Goal: Navigation & Orientation: Find specific page/section

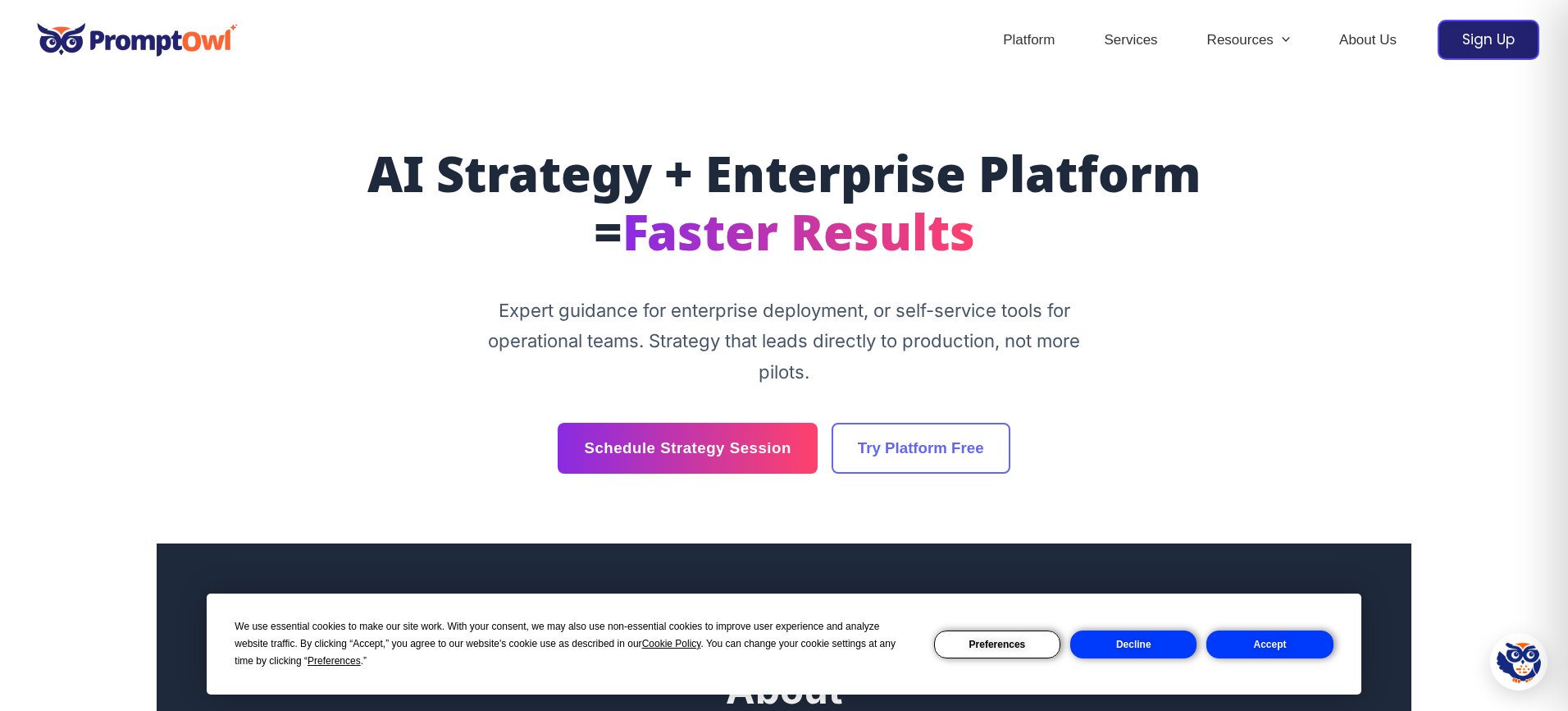
click at [1211, 641] on button "Accept" at bounding box center [1269, 644] width 127 height 28
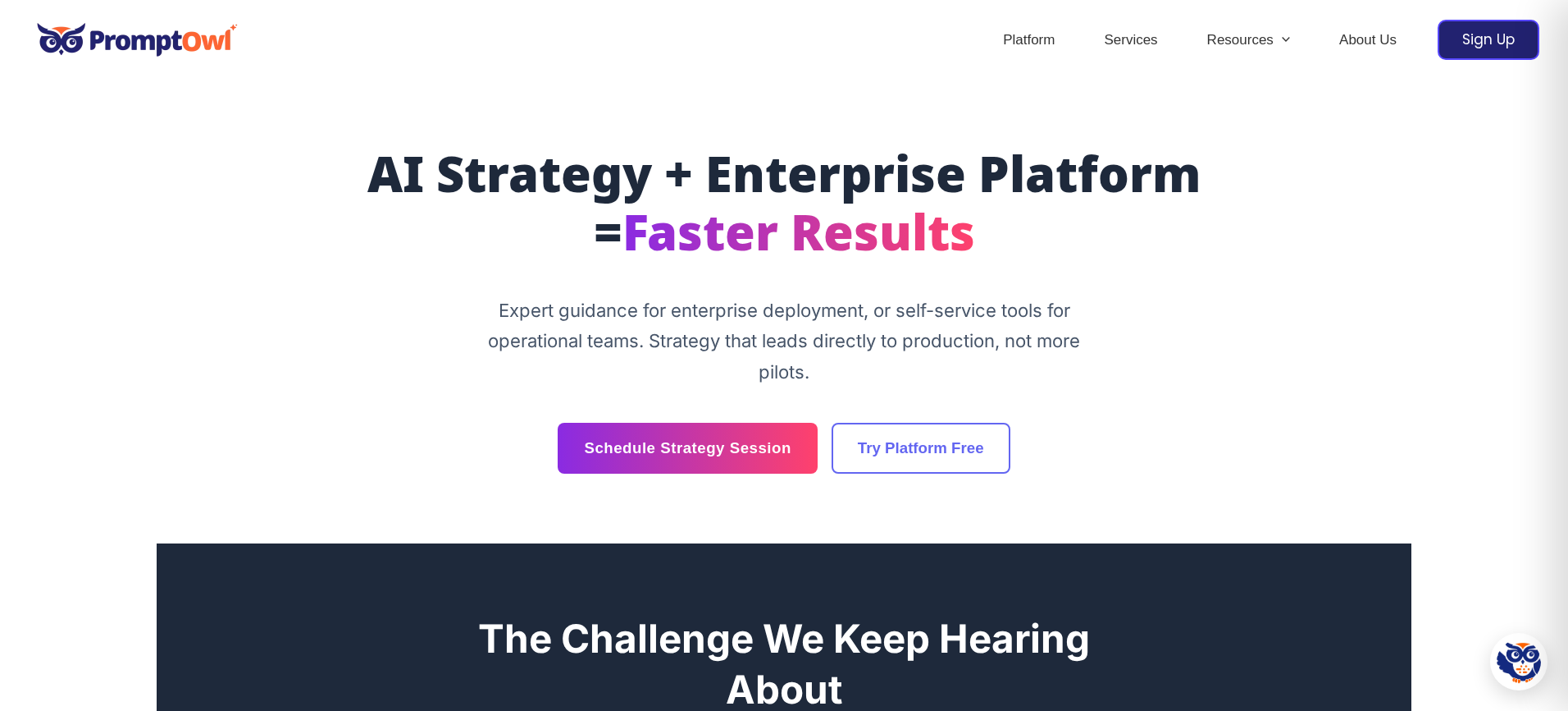
click at [384, 273] on div "AI Strategy + Enterprise Platform = Faster Results Expert guidance for enterpri…" at bounding box center [784, 312] width 984 height 323
click at [1018, 43] on link "Platform" at bounding box center [1029, 41] width 101 height 58
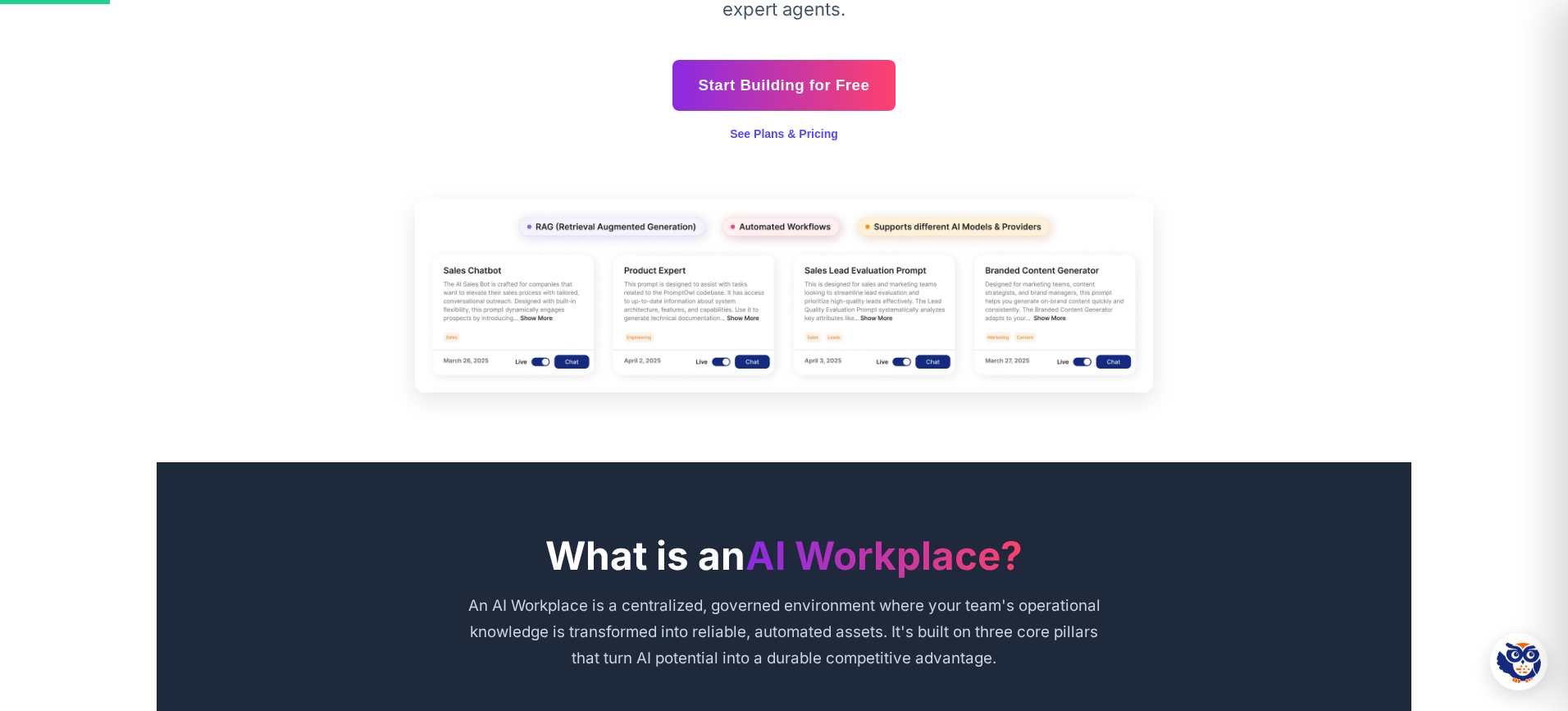
scroll to position [396, 0]
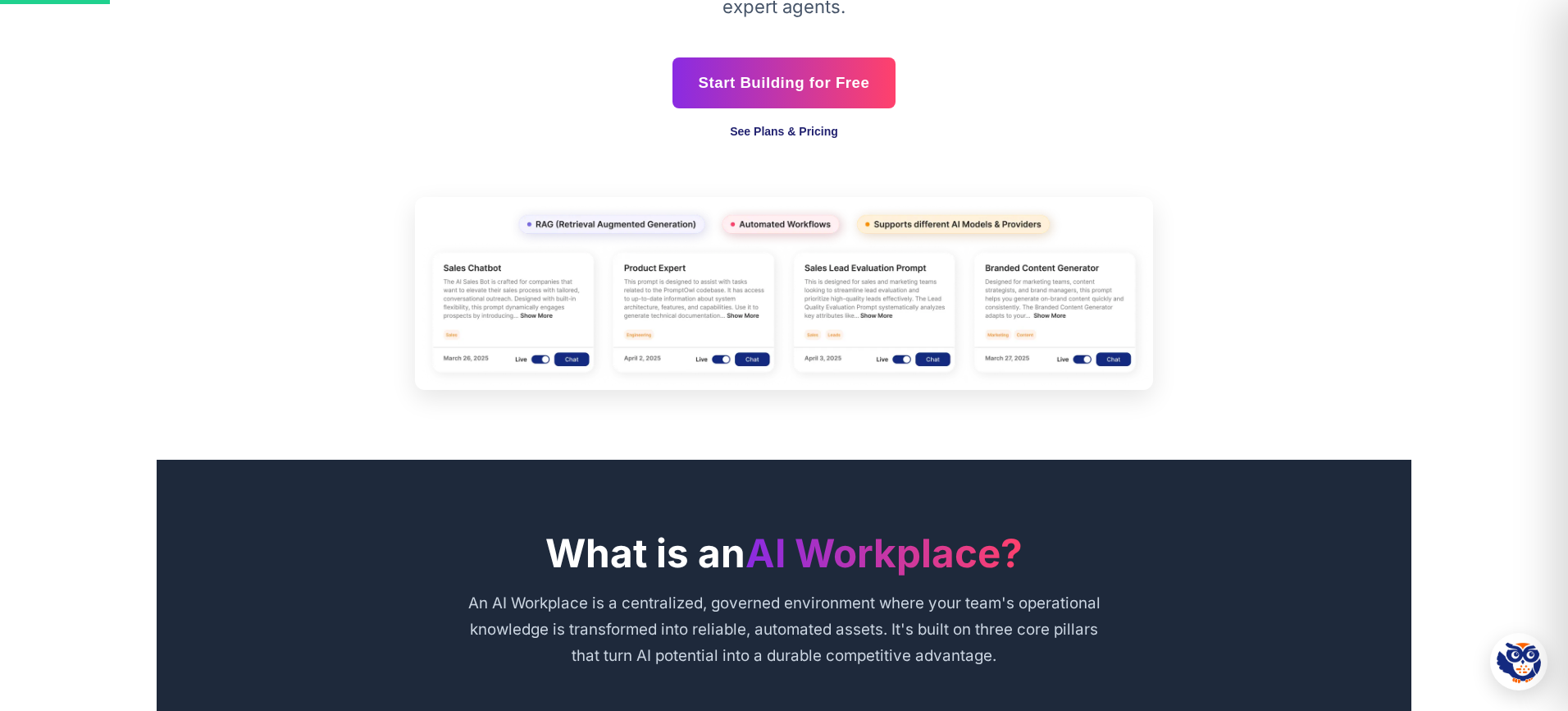
click at [760, 127] on link "See Plans & Pricing" at bounding box center [784, 131] width 109 height 13
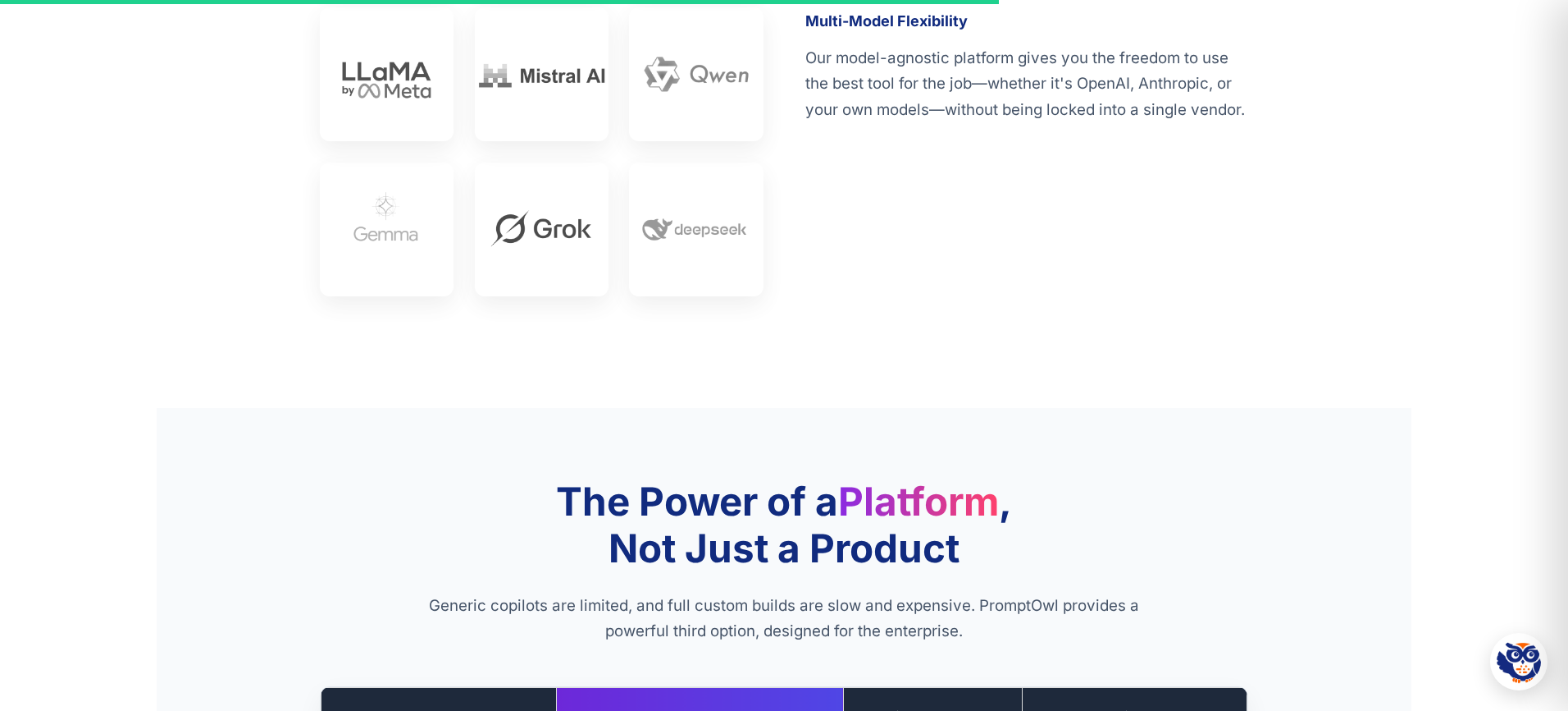
scroll to position [3476, 0]
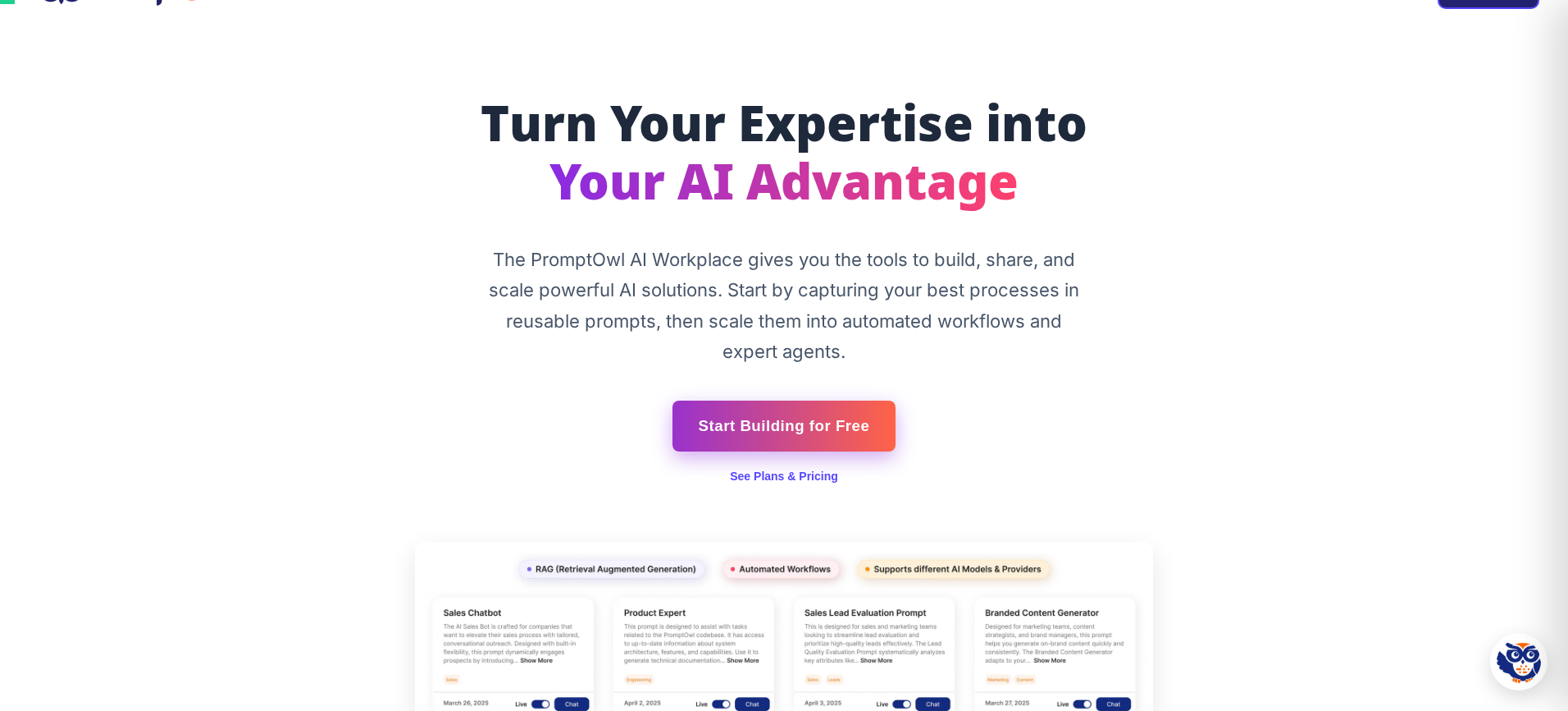
click at [840, 432] on link "Start Building for Free" at bounding box center [784, 426] width 224 height 51
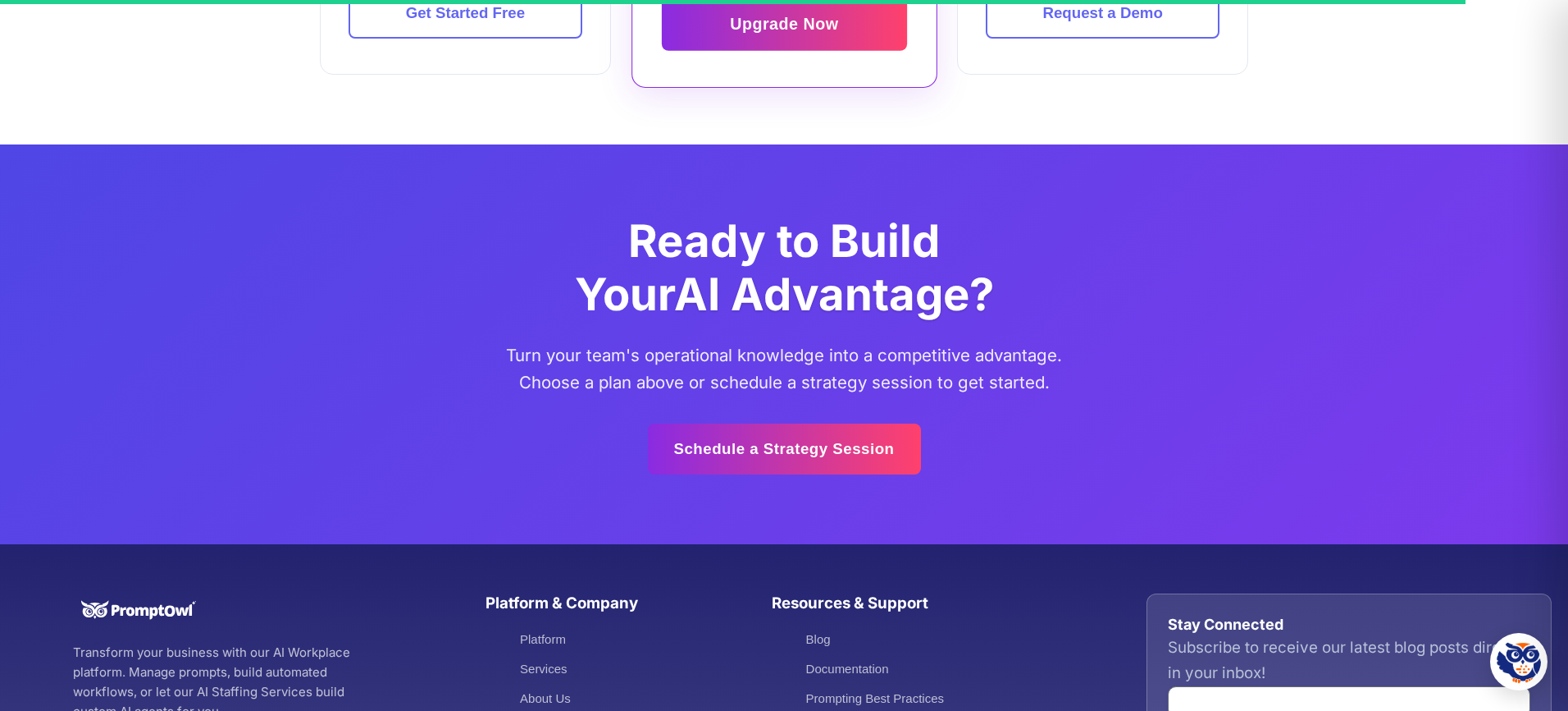
scroll to position [5457, 0]
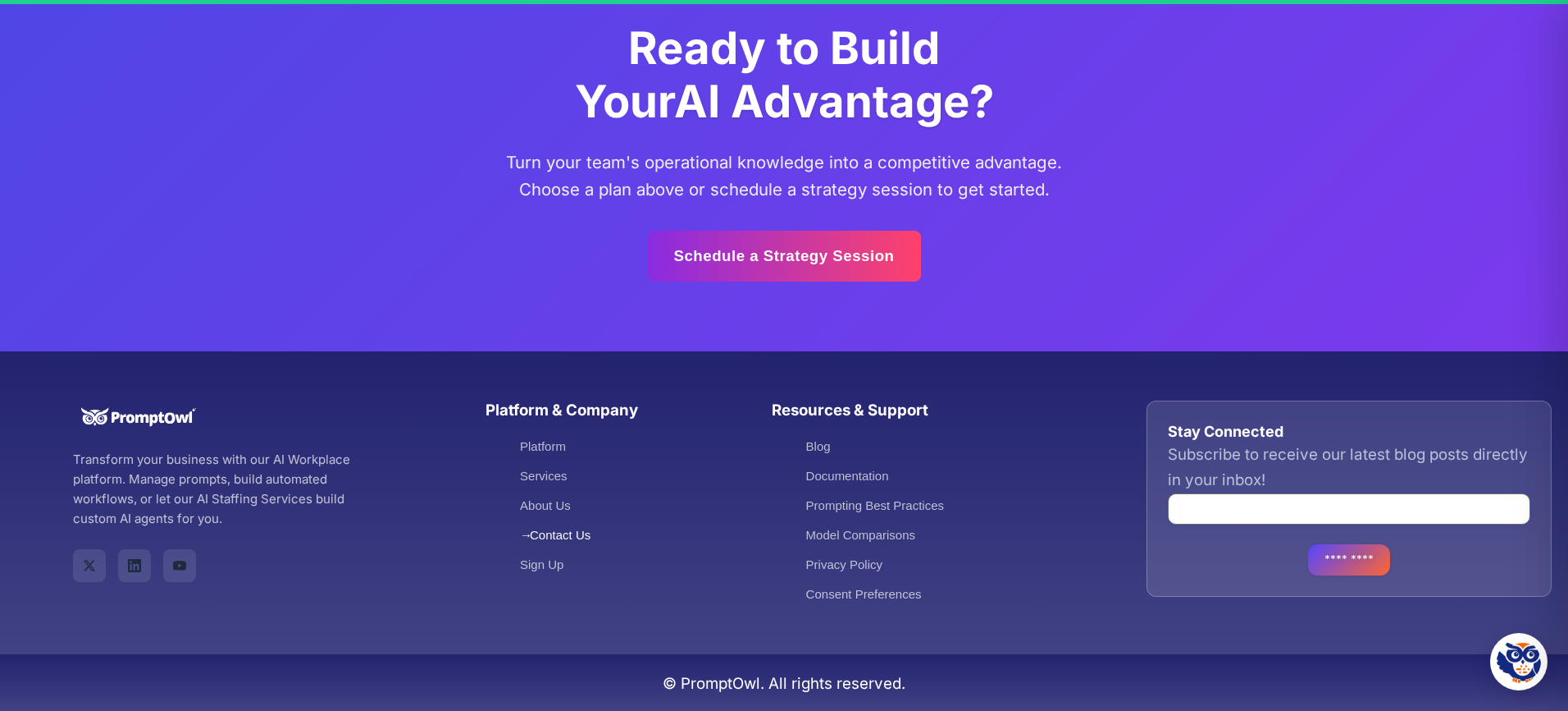
click at [532, 539] on link "Contact Us" at bounding box center [555, 534] width 71 height 14
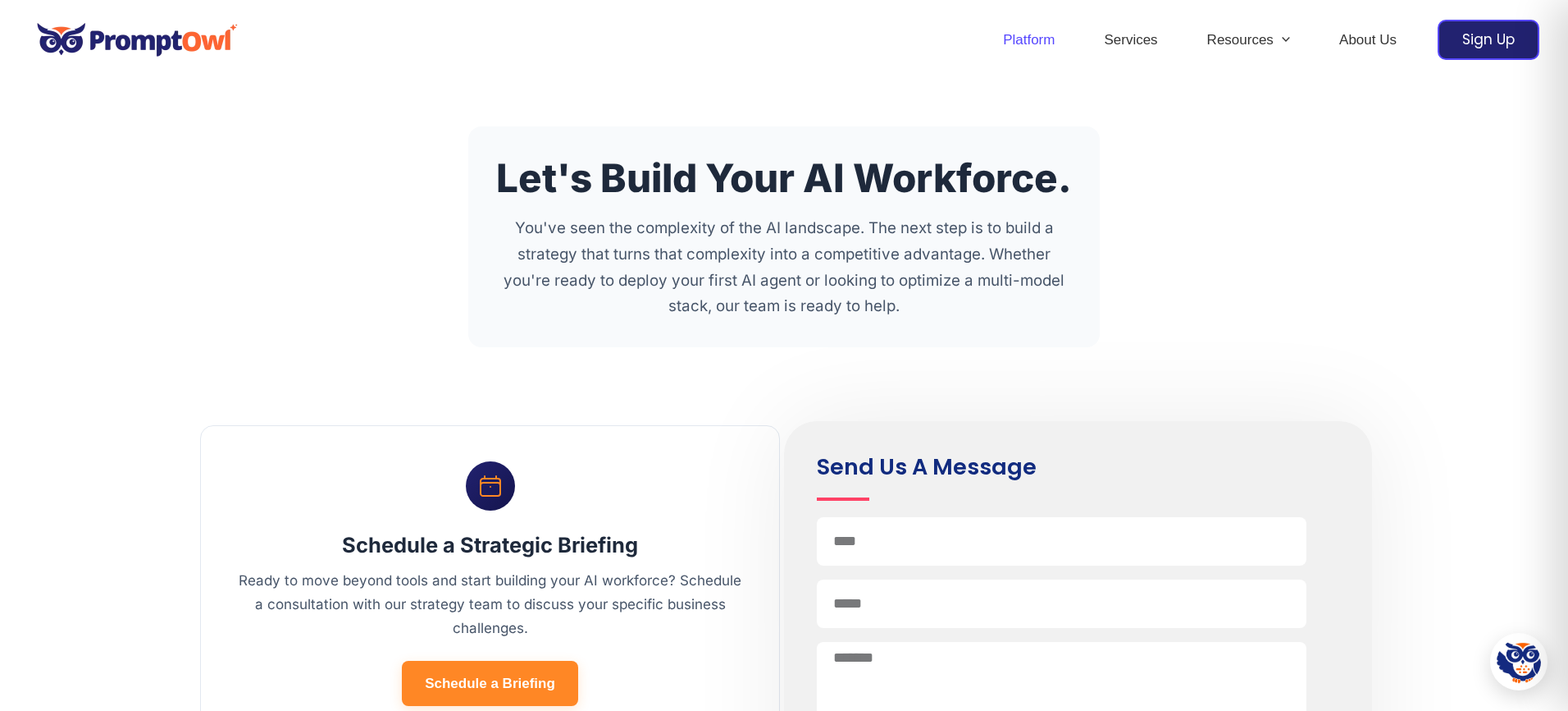
click at [1014, 35] on link "Platform" at bounding box center [1029, 41] width 101 height 58
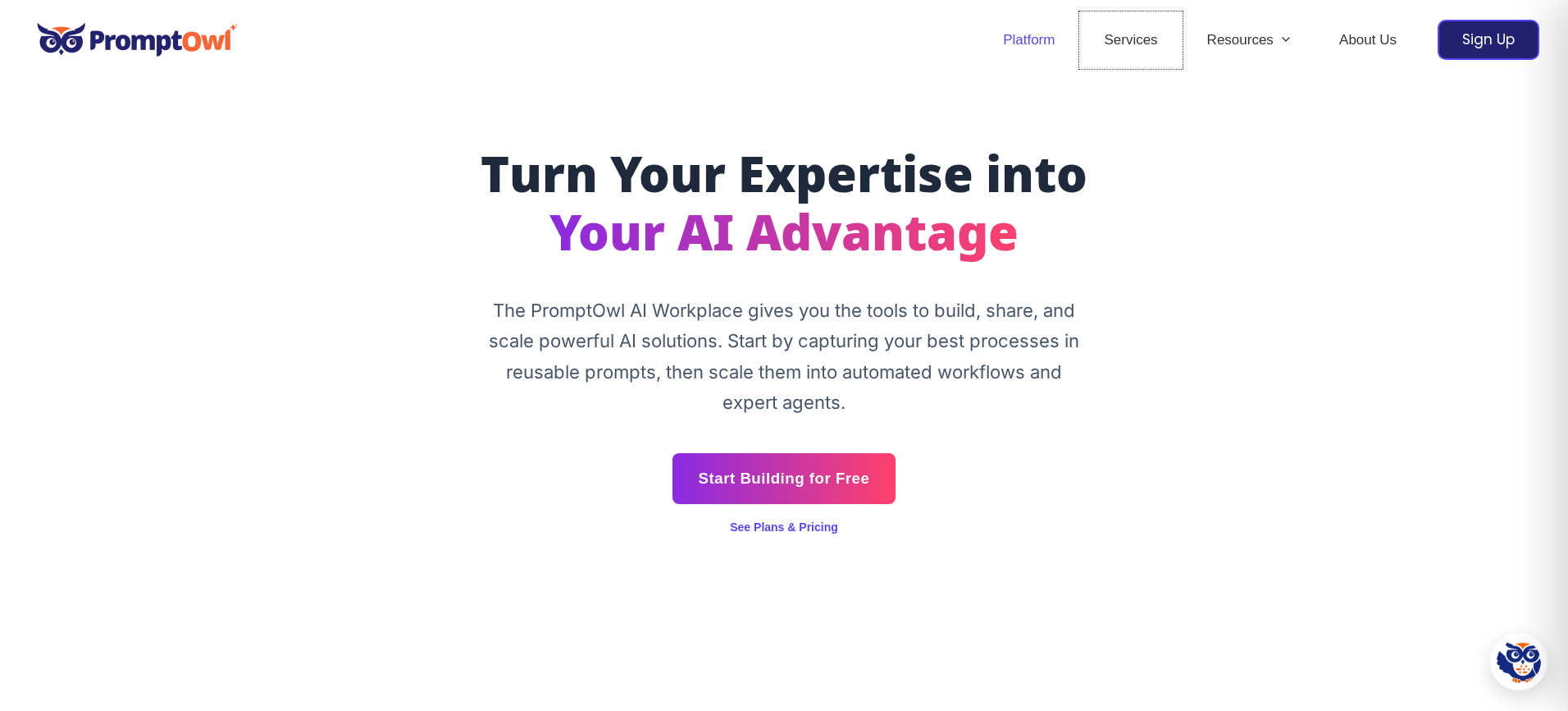
click at [1133, 46] on link "Services" at bounding box center [1130, 41] width 103 height 58
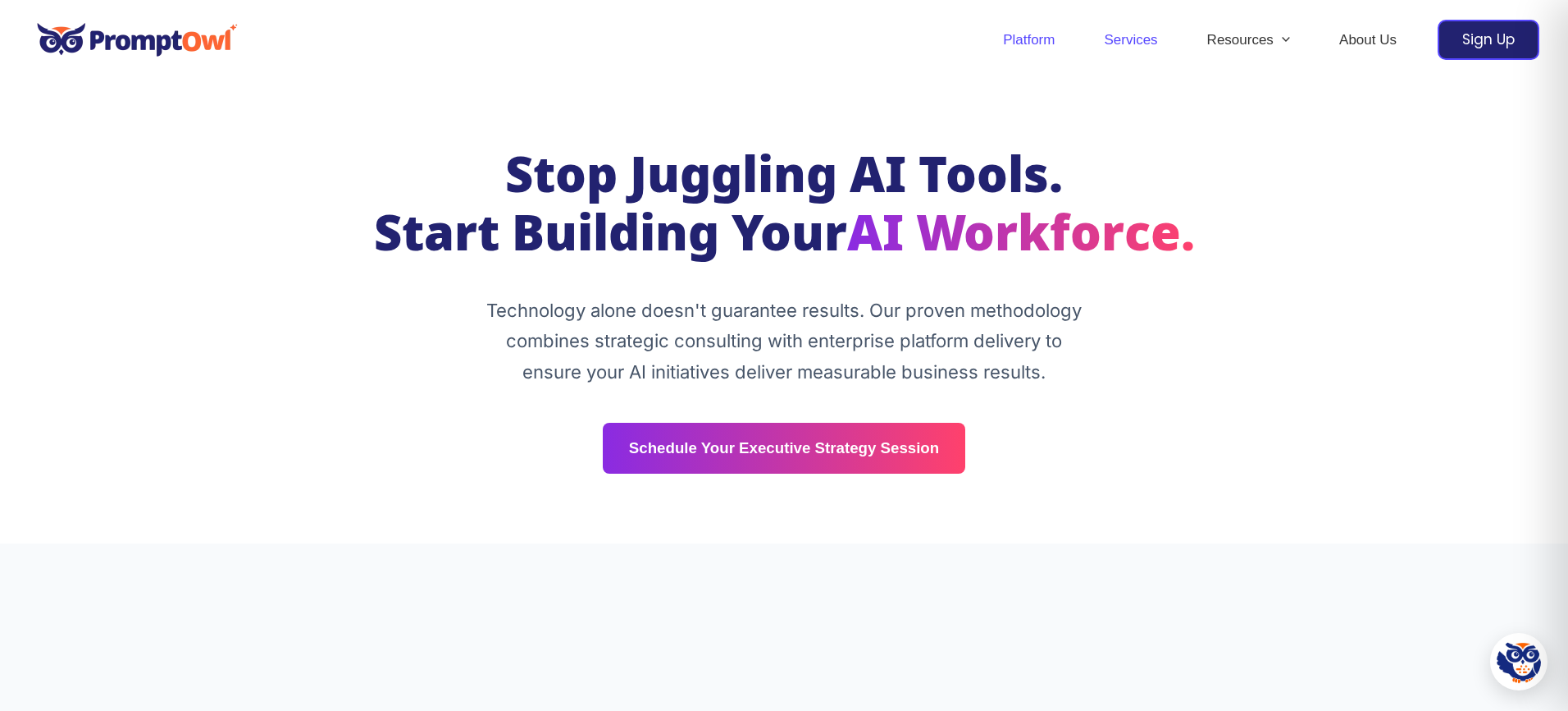
click at [1010, 42] on link "Platform" at bounding box center [1029, 41] width 101 height 58
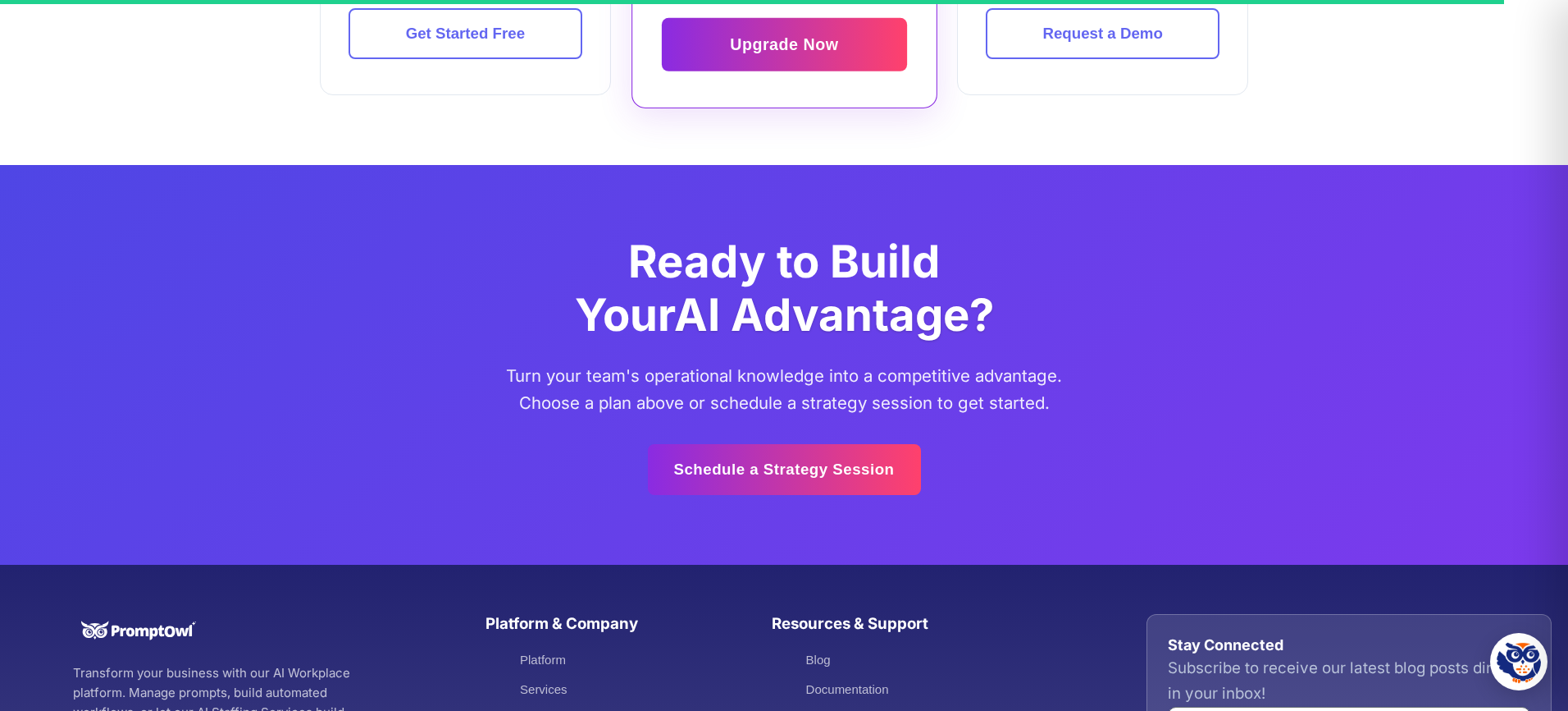
scroll to position [5247, 0]
